Goal: Transaction & Acquisition: Purchase product/service

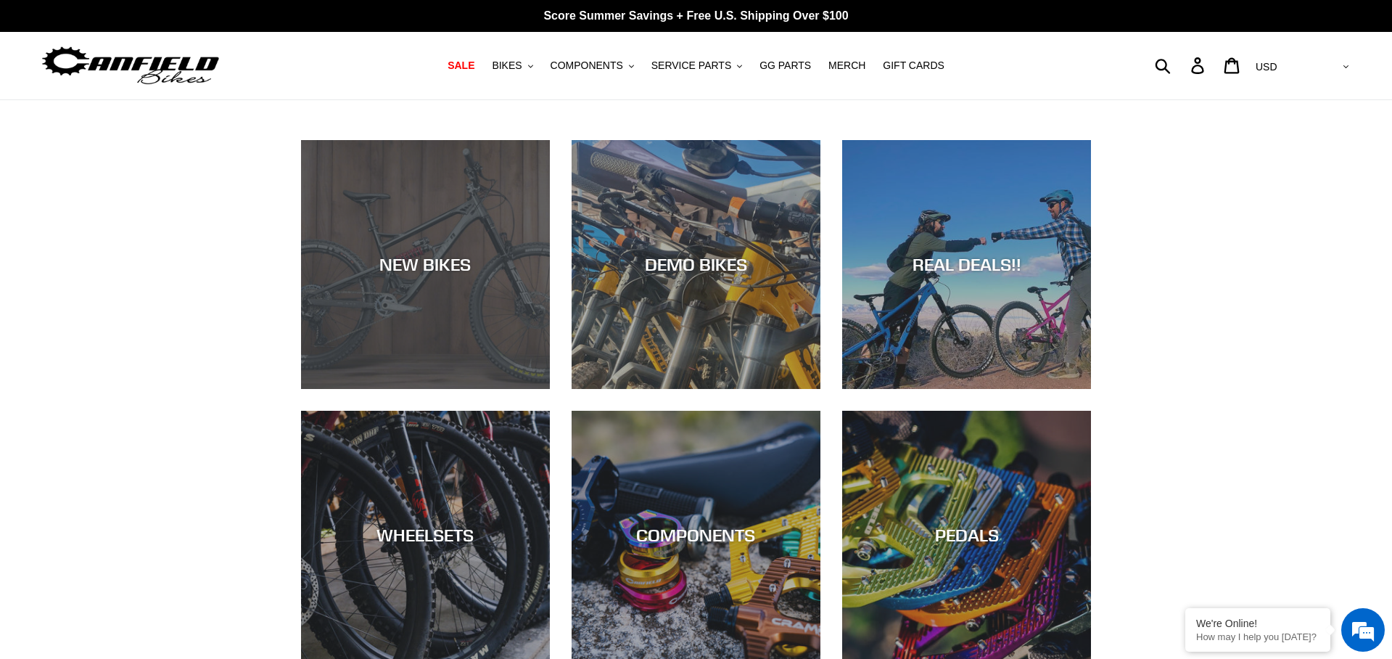
click at [446, 389] on div "NEW BIKES" at bounding box center [425, 389] width 249 height 0
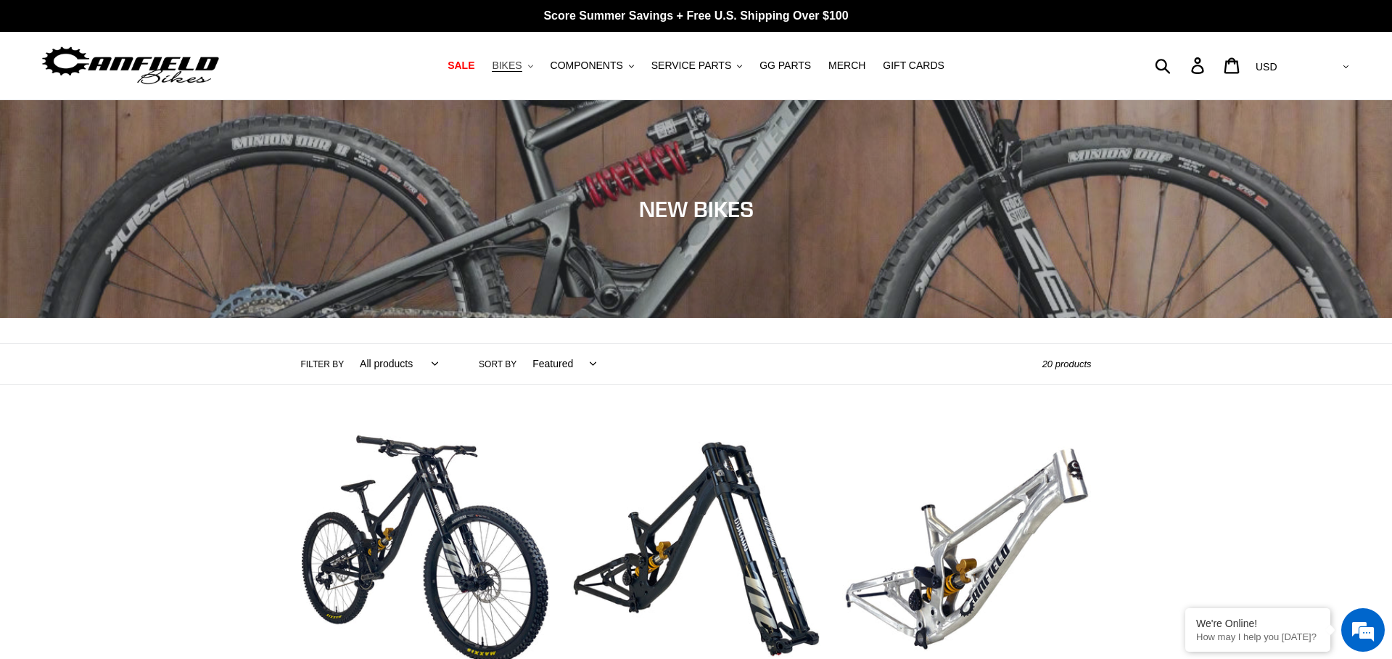
click at [515, 66] on span "BIKES" at bounding box center [507, 65] width 30 height 12
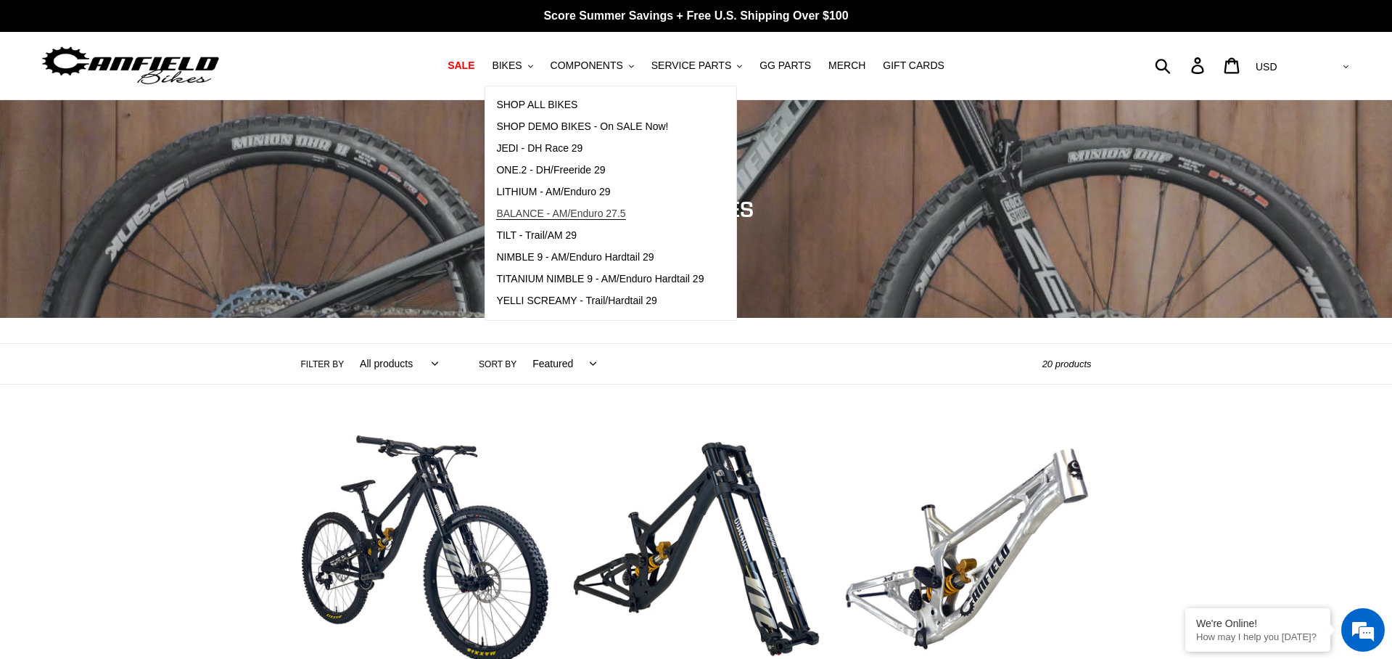
click at [583, 213] on span "BALANCE - AM/Enduro 27.5" at bounding box center [560, 213] width 129 height 12
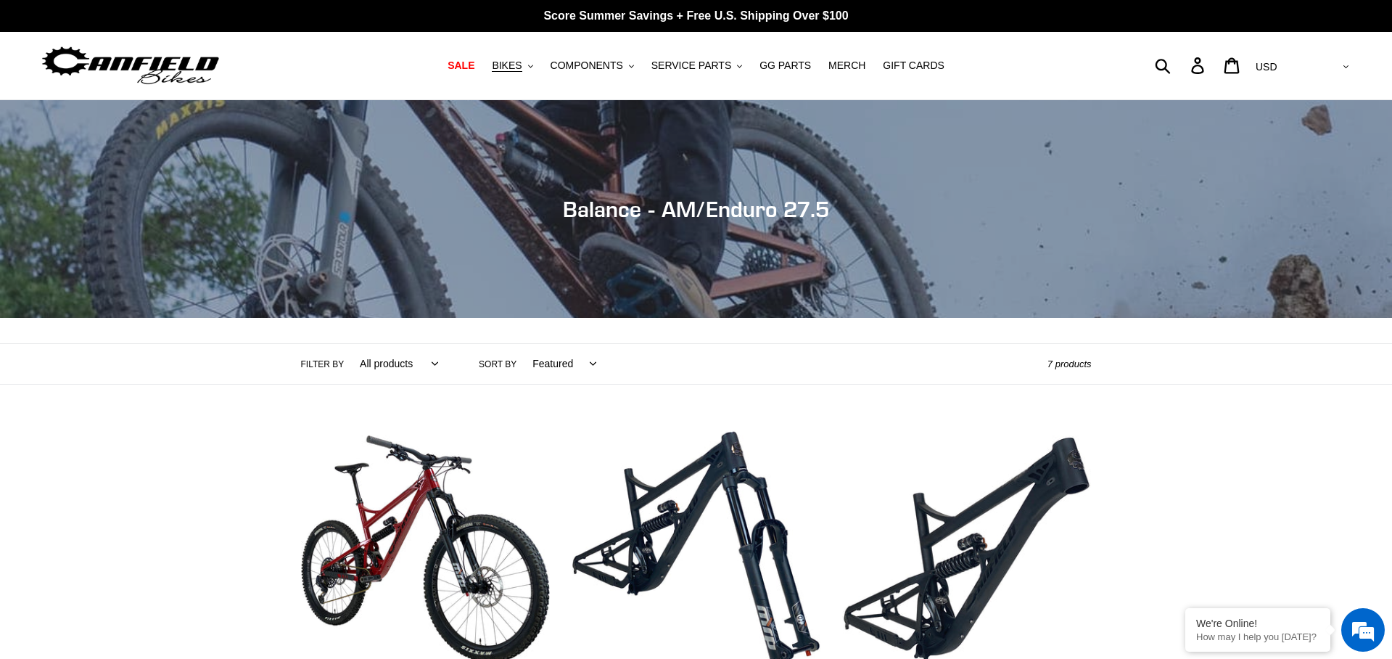
scroll to position [234, 0]
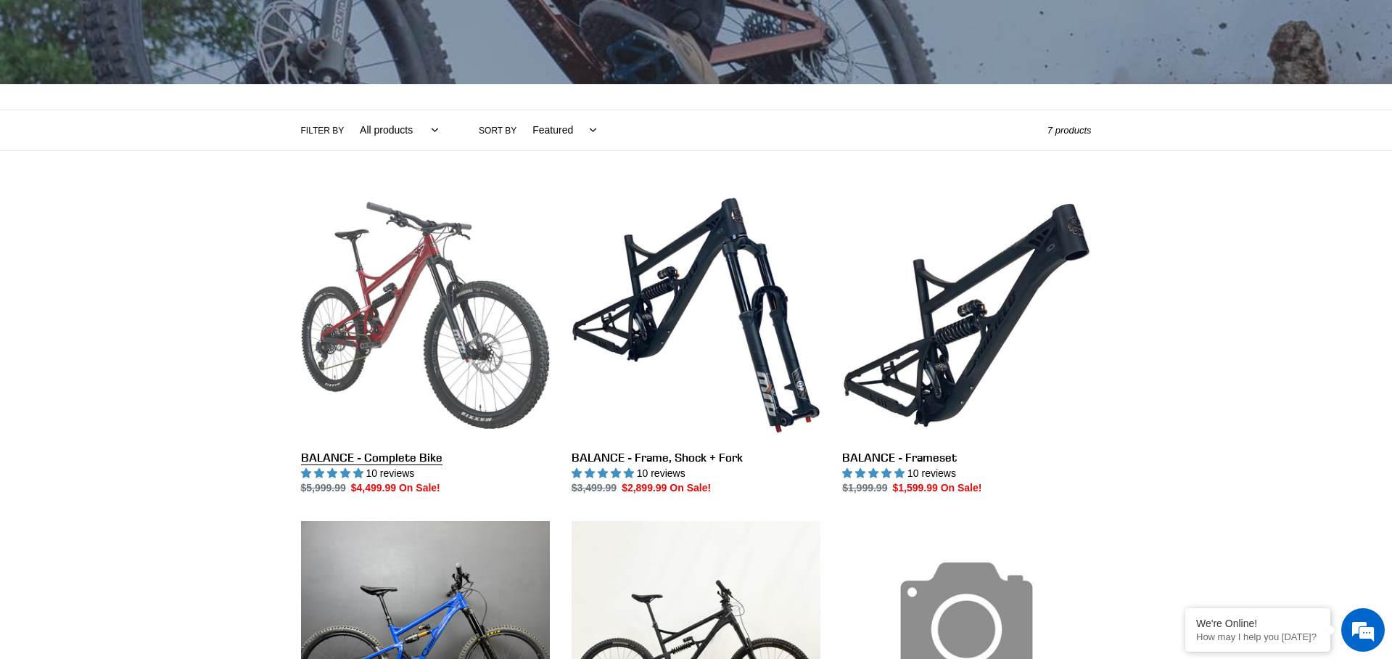
click at [387, 272] on link "BALANCE - Complete Bike" at bounding box center [425, 343] width 249 height 305
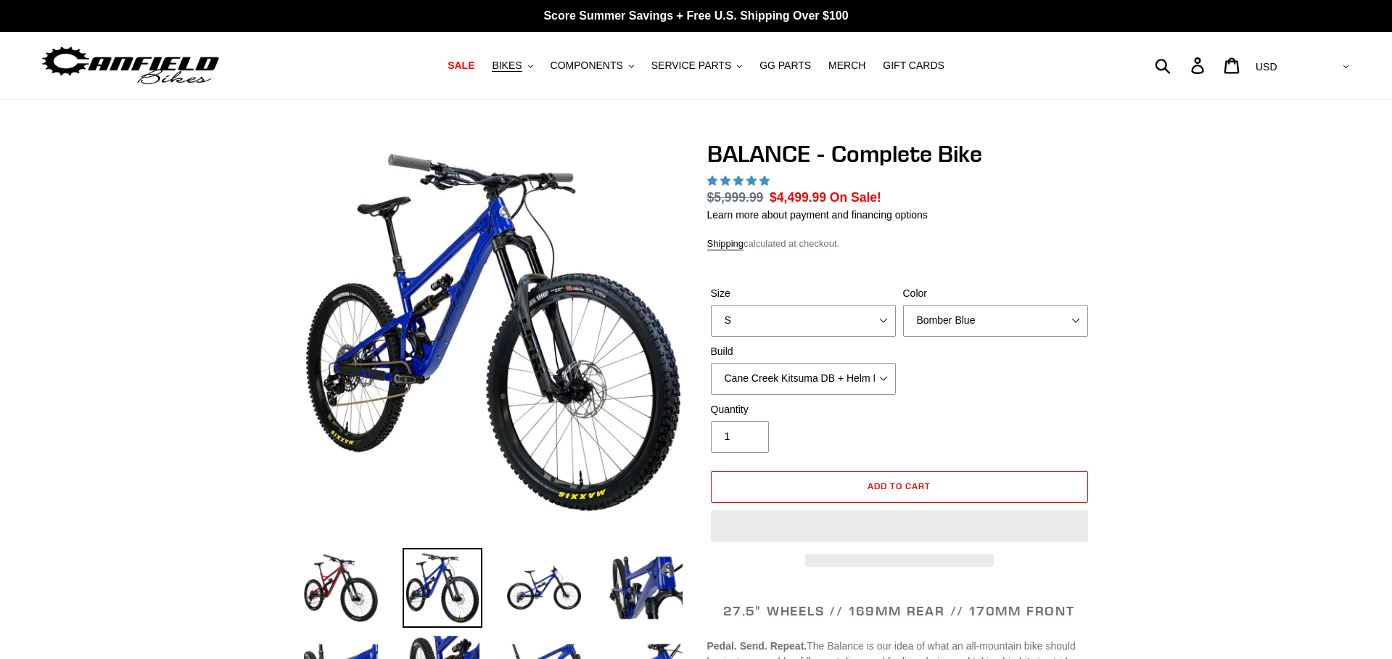
select select "highest-rating"
